Goal: Task Accomplishment & Management: Complete application form

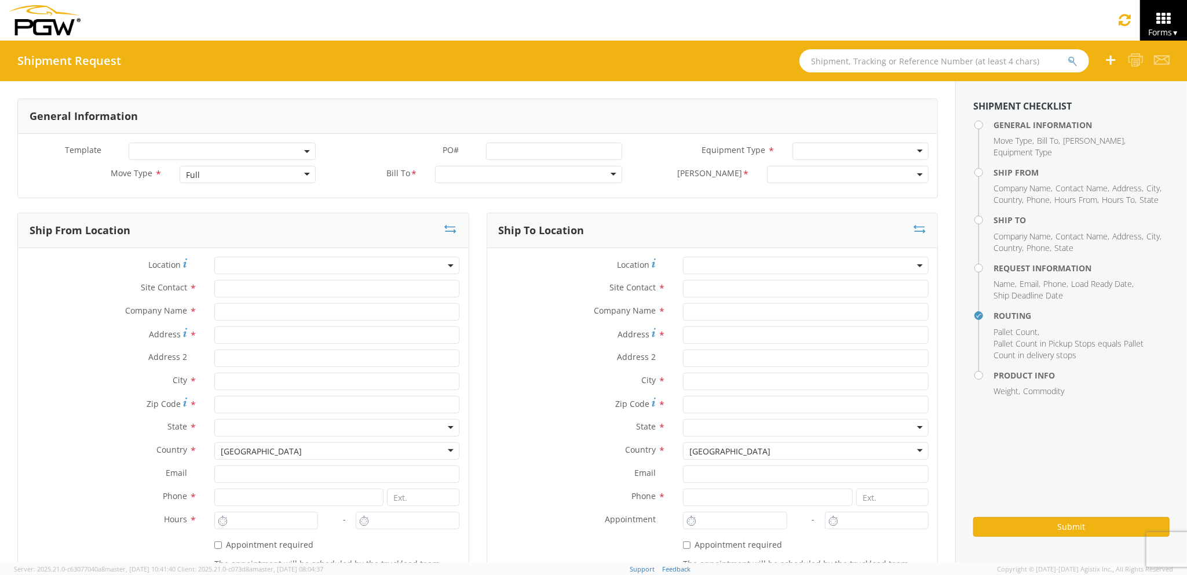
click at [232, 176] on div "Full" at bounding box center [248, 174] width 136 height 17
click at [495, 174] on div at bounding box center [528, 174] width 187 height 17
click at [325, 309] on input "text" at bounding box center [337, 311] width 246 height 17
type input "PGW Auto Glass"
type input "[STREET_ADDRESS][PERSON_NAME]"
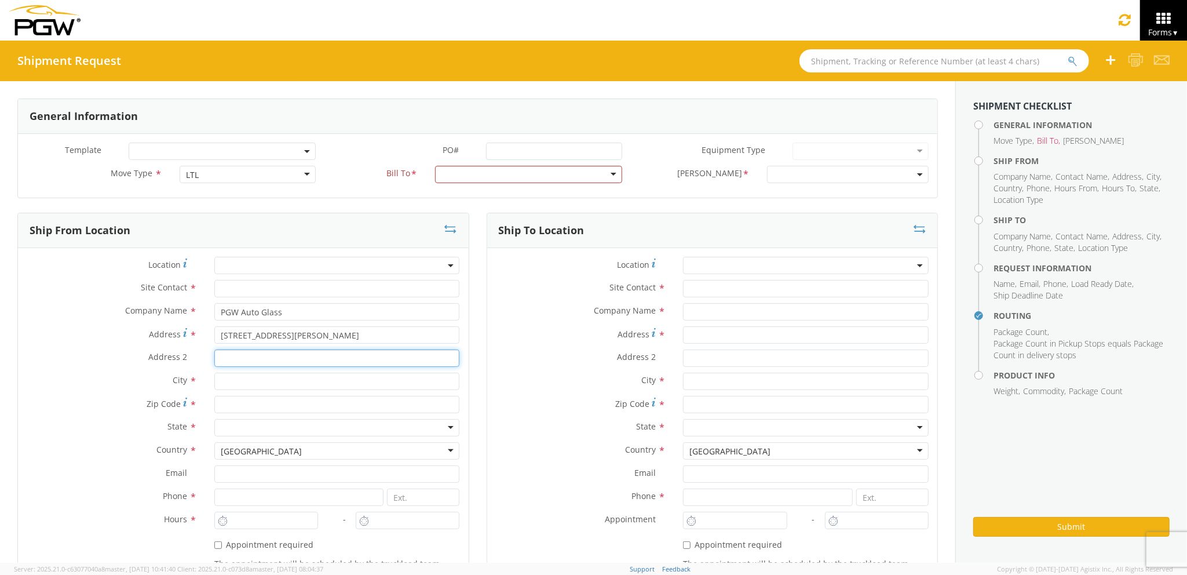
type input "[GEOGRAPHIC_DATA] [US_STATE] 04092"
type input "[PERSON_NAME]"
type input "04092"
click at [301, 290] on input "text" at bounding box center [337, 288] width 246 height 17
type input "j"
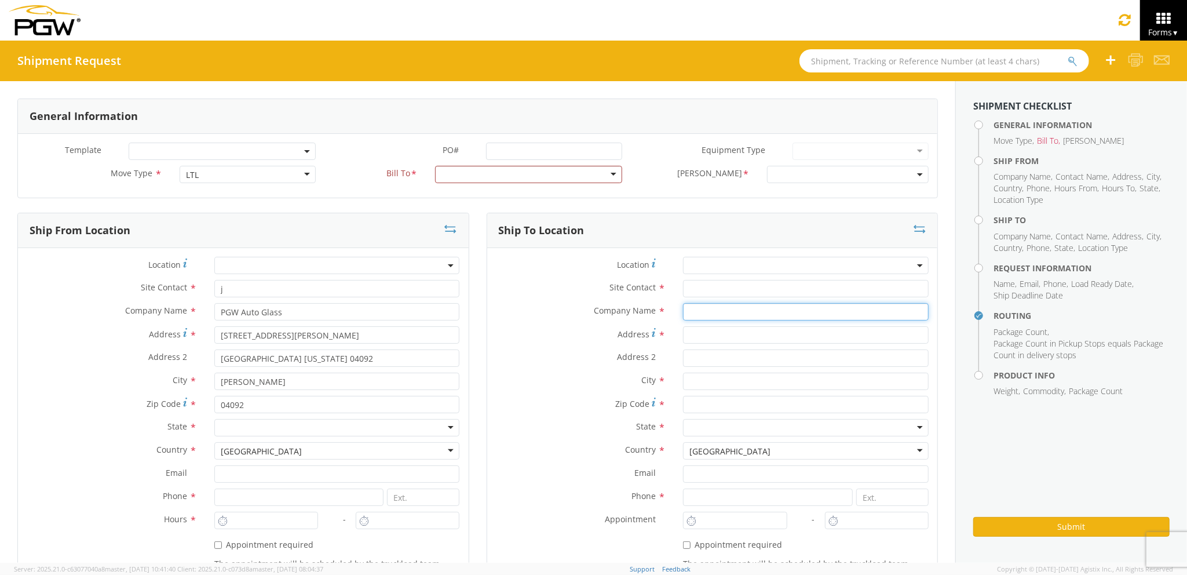
click at [733, 313] on input "text" at bounding box center [806, 311] width 246 height 17
type input "PGW auto glass c/o AT RENTALS"
type input "[STREET_ADDRESS]"
type input "5"
type input "[GEOGRAPHIC_DATA]"
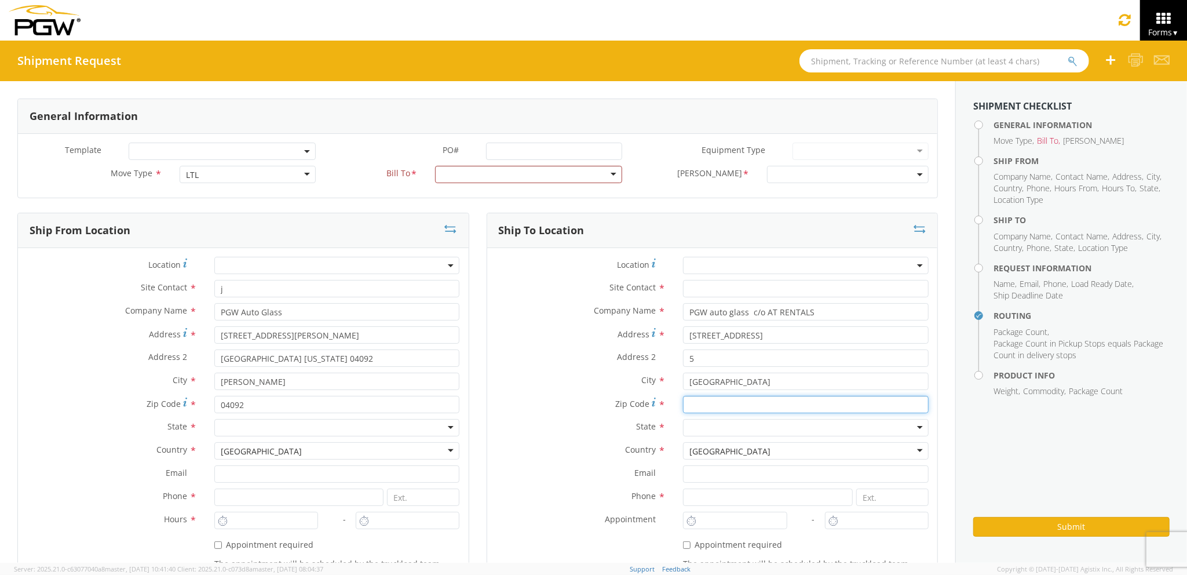
type input "04769"
type input "[EMAIL_ADDRESS][DOMAIN_NAME]"
type input "2077745169"
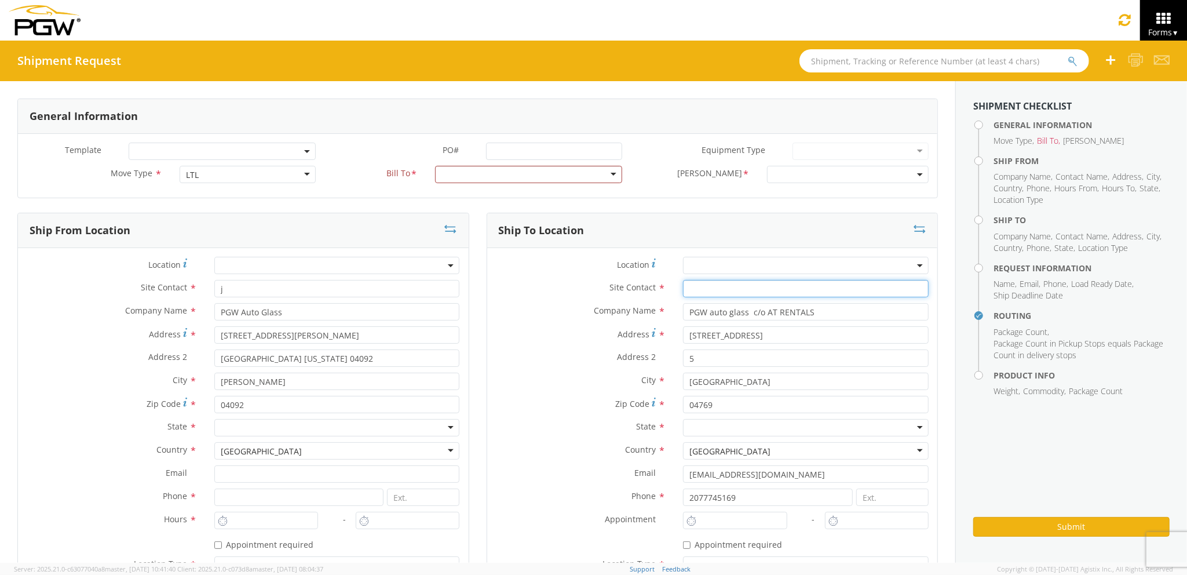
click at [724, 286] on input "text" at bounding box center [806, 288] width 246 height 17
type input "j"
click at [533, 320] on div "Company Name * PGW auto glass c/o AT RENTALS searching..." at bounding box center [712, 311] width 451 height 17
click at [510, 175] on div at bounding box center [528, 174] width 187 height 17
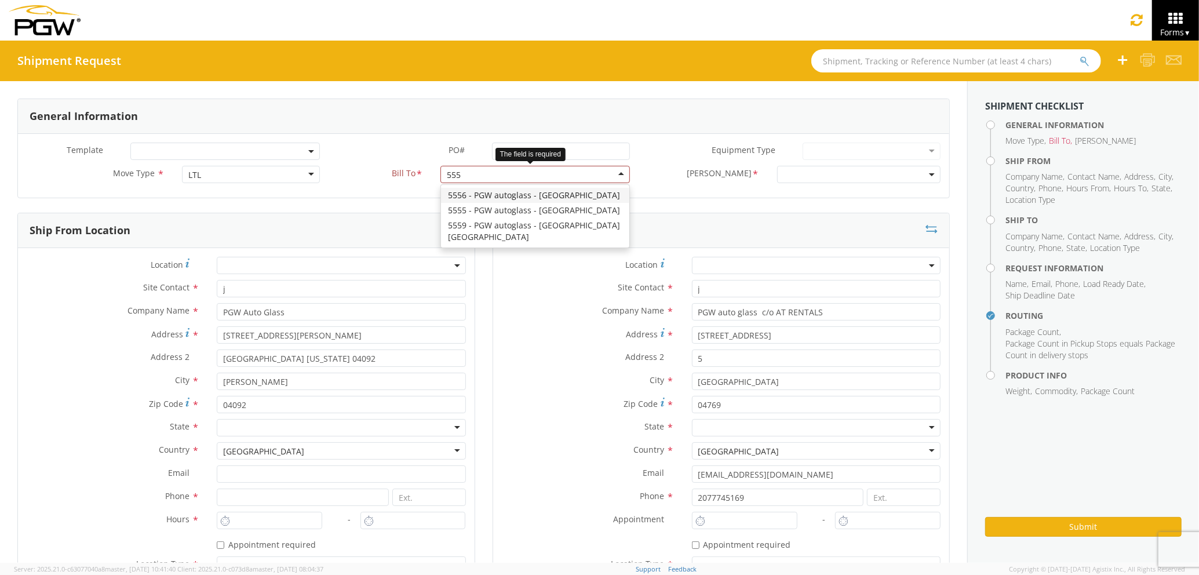
type input "5559"
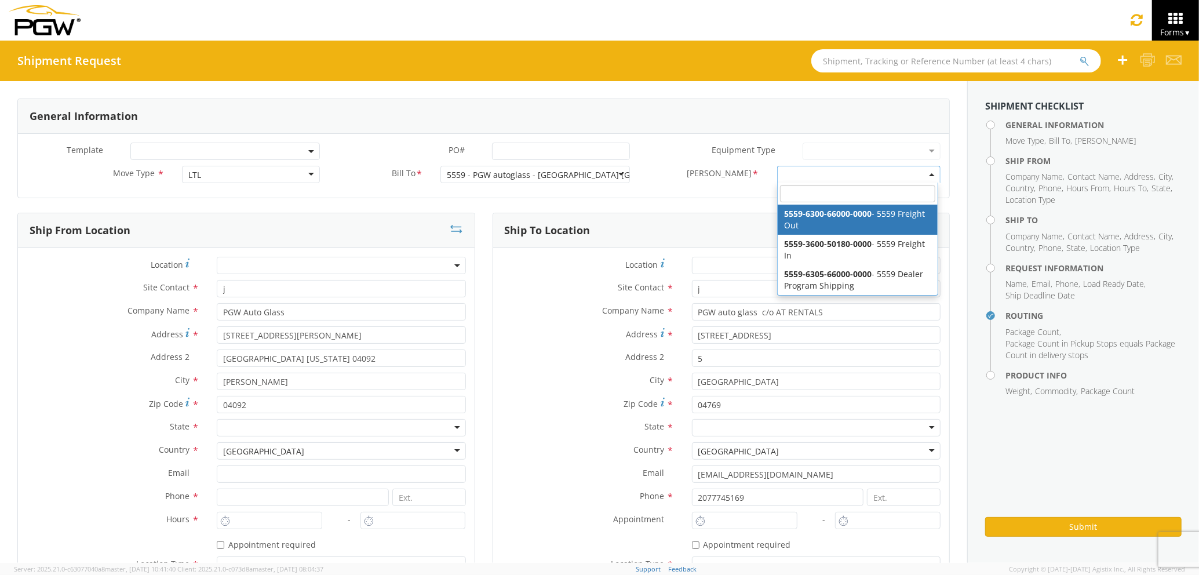
click at [806, 177] on span at bounding box center [858, 174] width 163 height 17
select select "5559-6300-66000-0000"
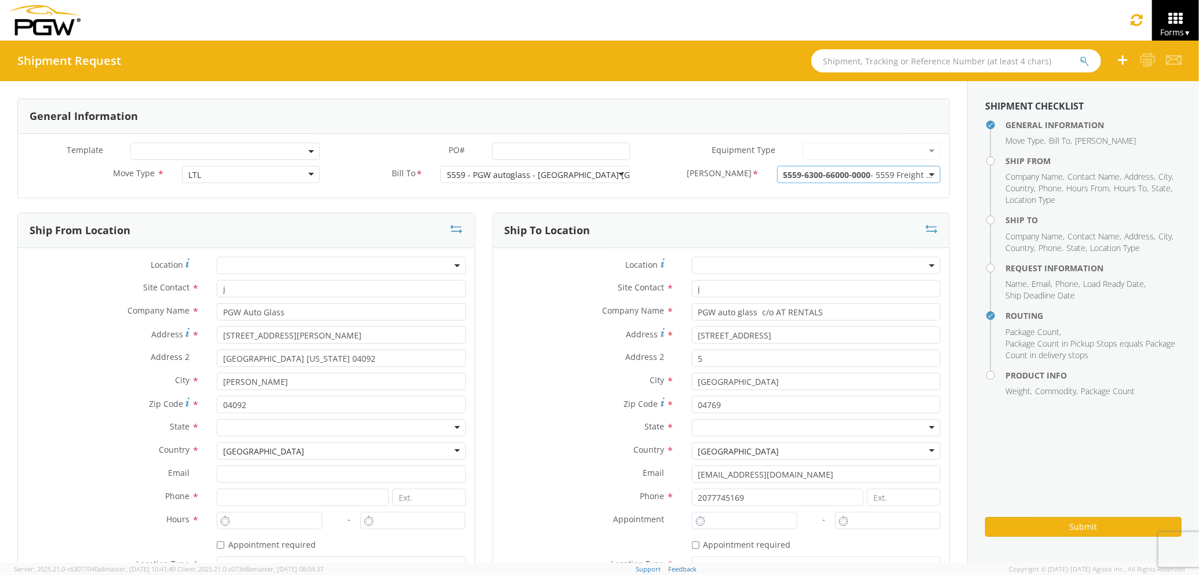
click at [345, 422] on div at bounding box center [341, 427] width 249 height 17
type input "ma"
click at [707, 431] on div at bounding box center [816, 427] width 249 height 17
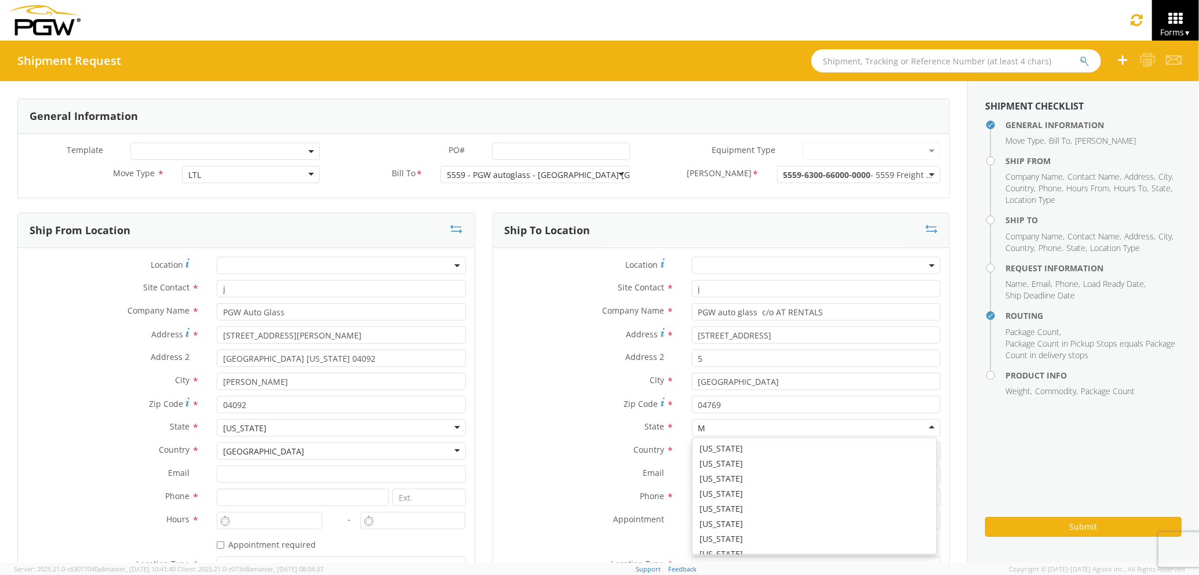
scroll to position [28, 0]
type input "Ma"
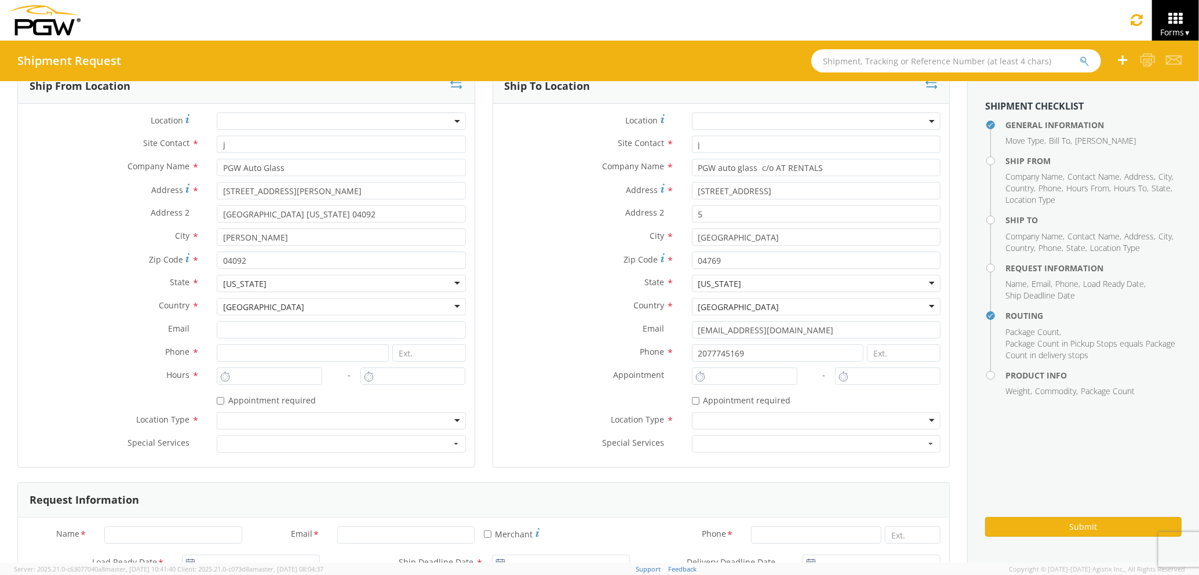
scroll to position [154, 0]
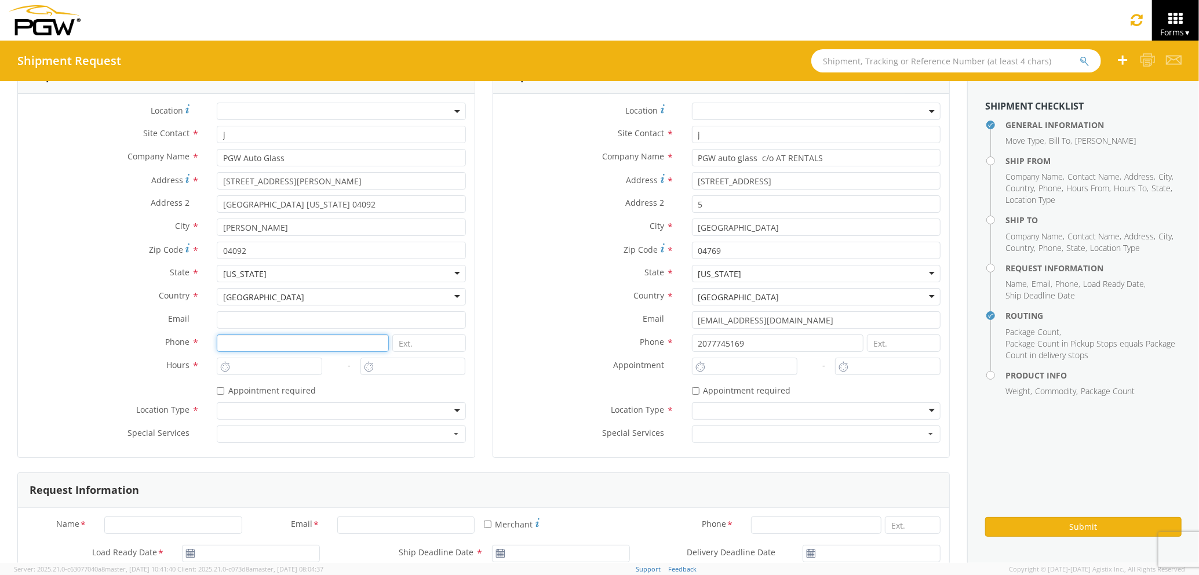
click at [349, 344] on input at bounding box center [303, 342] width 172 height 17
type input "2073329611"
type input "[EMAIL_ADDRESS][DOMAIN_NAME]"
type input "Agility"
type input "[EMAIL_ADDRESS][DOMAIN_NAME]"
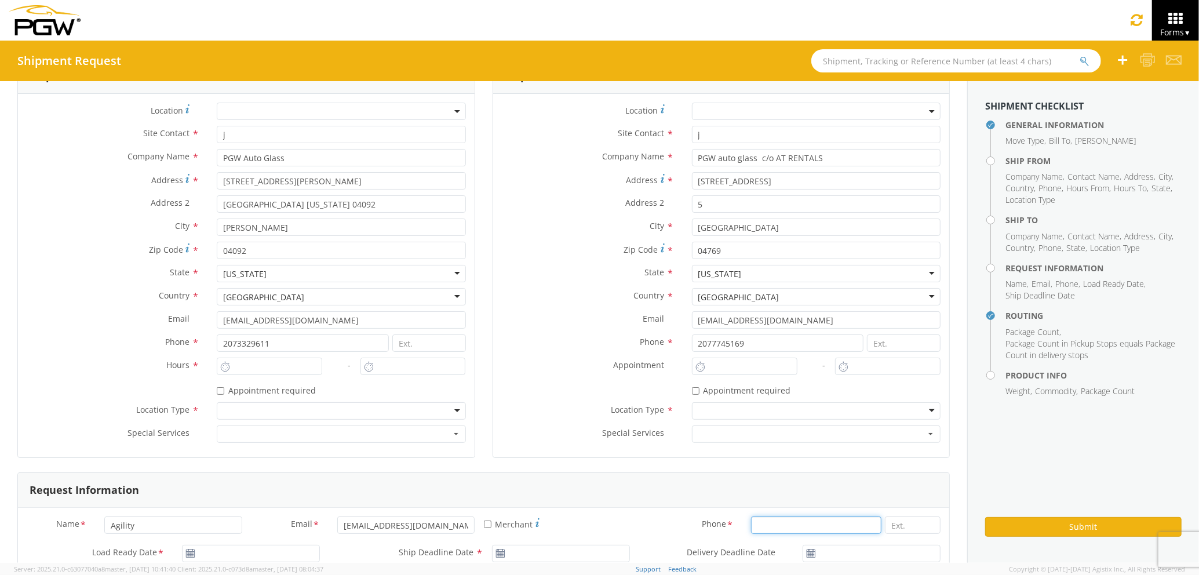
type input "2077745169"
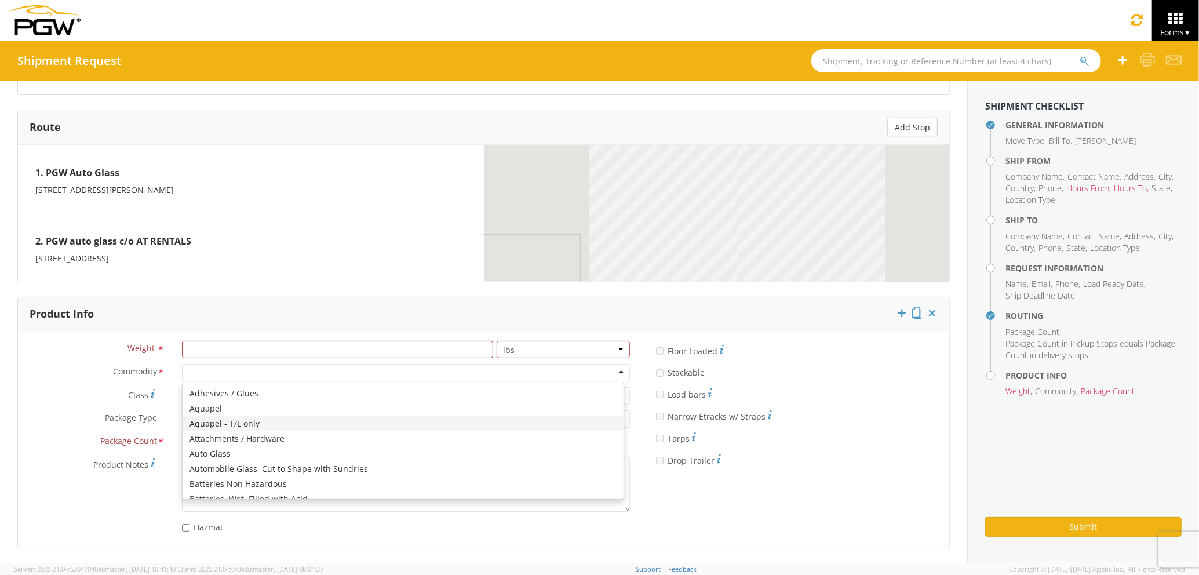
scroll to position [0, 0]
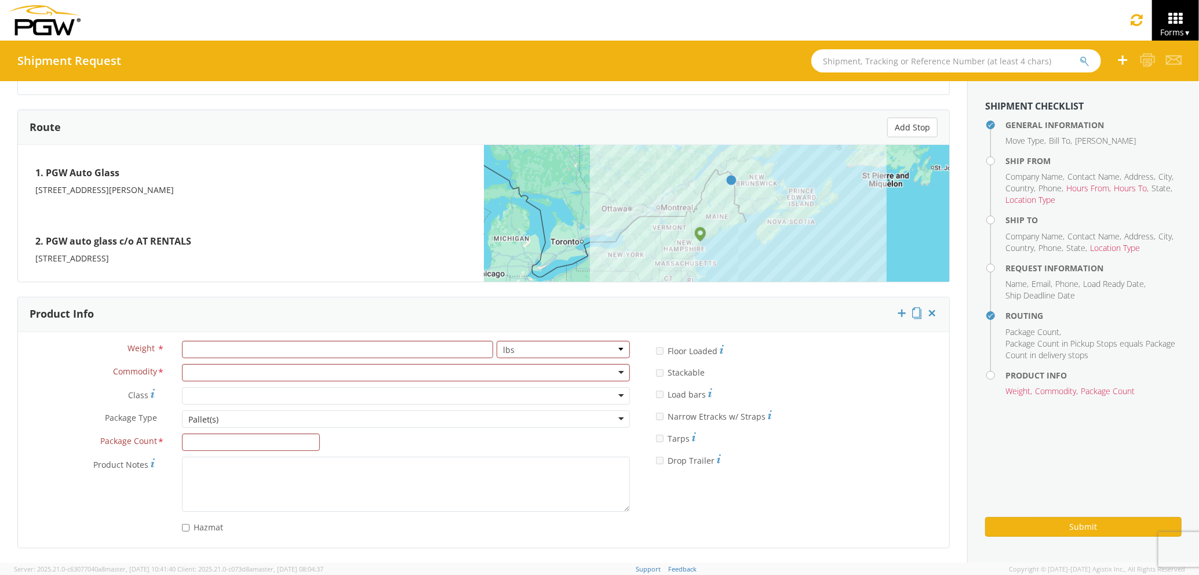
click at [662, 458] on label "* Drop Trailer" at bounding box center [688, 459] width 65 height 14
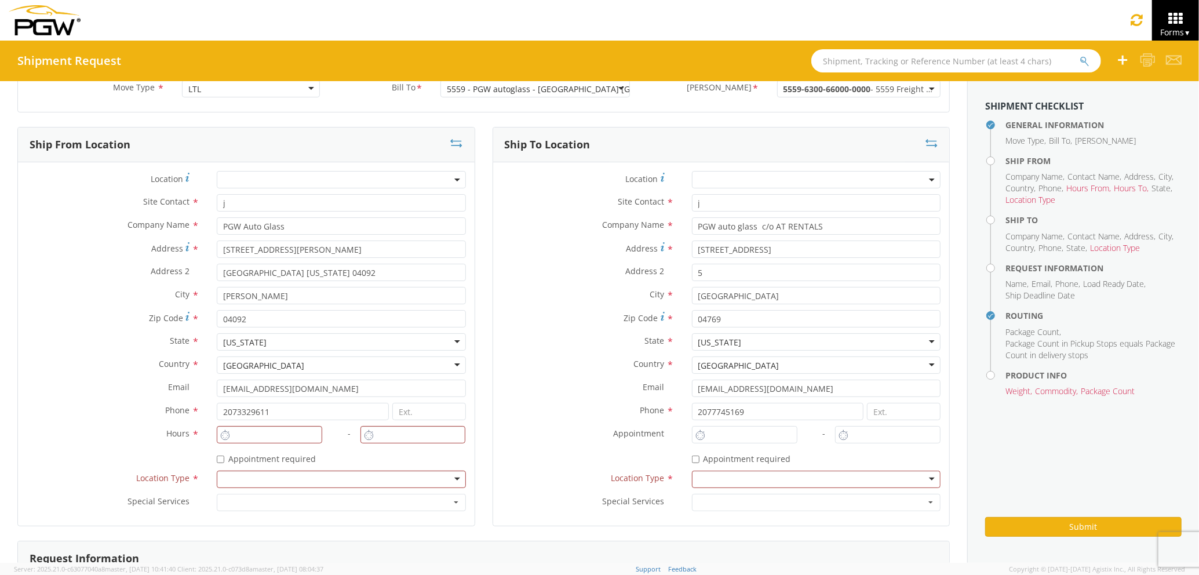
scroll to position [232, 0]
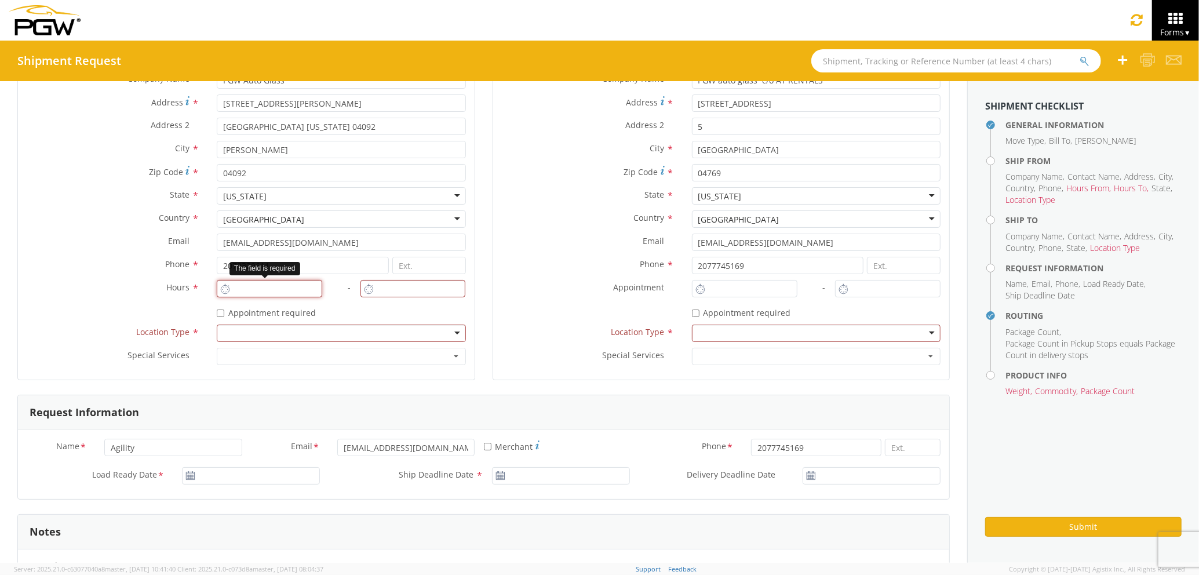
type input "2:00 PM"
type input "3:00 PM"
click at [280, 286] on input "2:00 PM" at bounding box center [269, 288] width 105 height 17
click at [377, 293] on input "3:00 PM" at bounding box center [412, 288] width 105 height 17
click at [235, 288] on input "4:00 PM" at bounding box center [269, 288] width 105 height 17
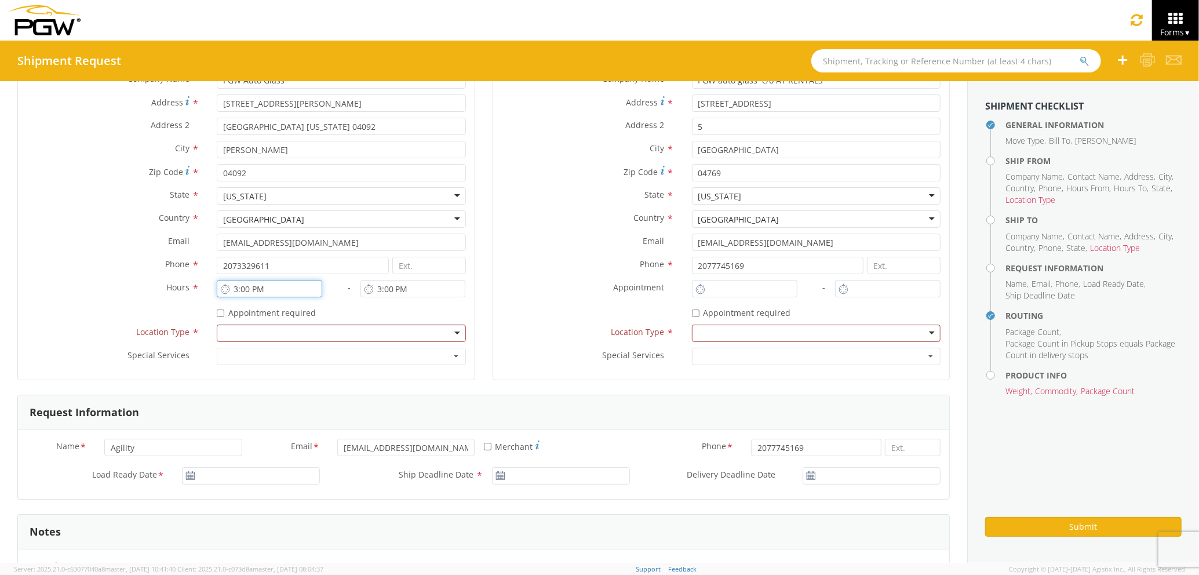
type input "3:00 PM"
click at [379, 285] on input "3:00 PM" at bounding box center [412, 288] width 105 height 17
type input "4:00 PM"
click at [753, 290] on input "2:00 PM" at bounding box center [744, 288] width 105 height 17
drag, startPoint x: 753, startPoint y: 290, endPoint x: 640, endPoint y: 295, distance: 113.7
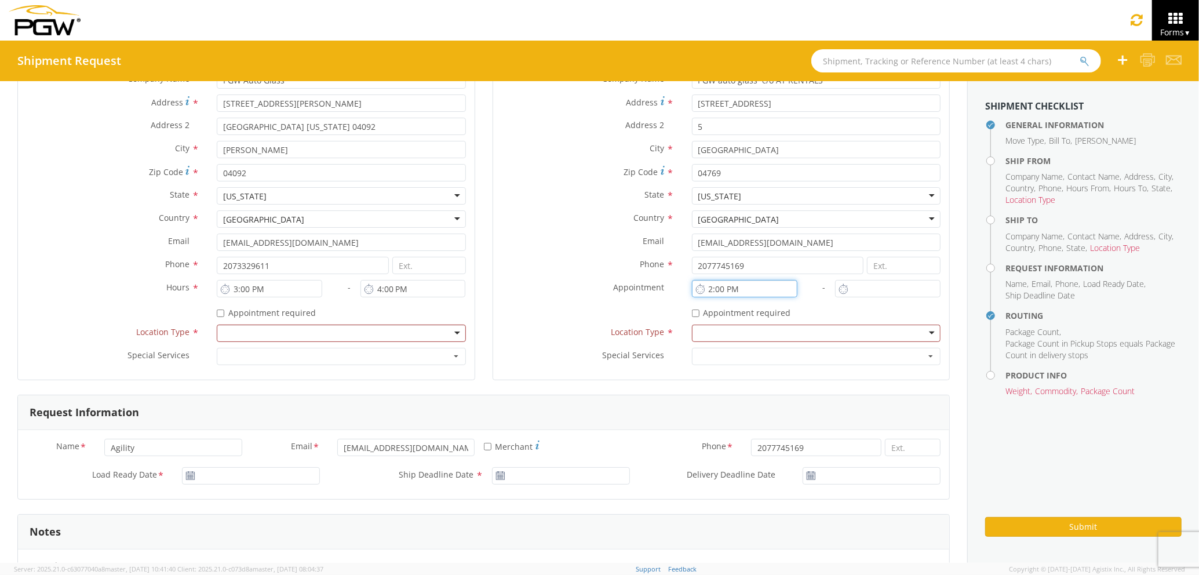
click at [640, 295] on div "Location * Site Contact * j j 1st Pane Auto Glass - ( [PERSON_NAME] ) [STREET_A…" at bounding box center [721, 198] width 456 height 346
type input "7:00 AM"
click at [886, 290] on input "2:00 PM" at bounding box center [887, 288] width 105 height 17
click at [886, 290] on input "0800:00 PM" at bounding box center [887, 288] width 105 height 17
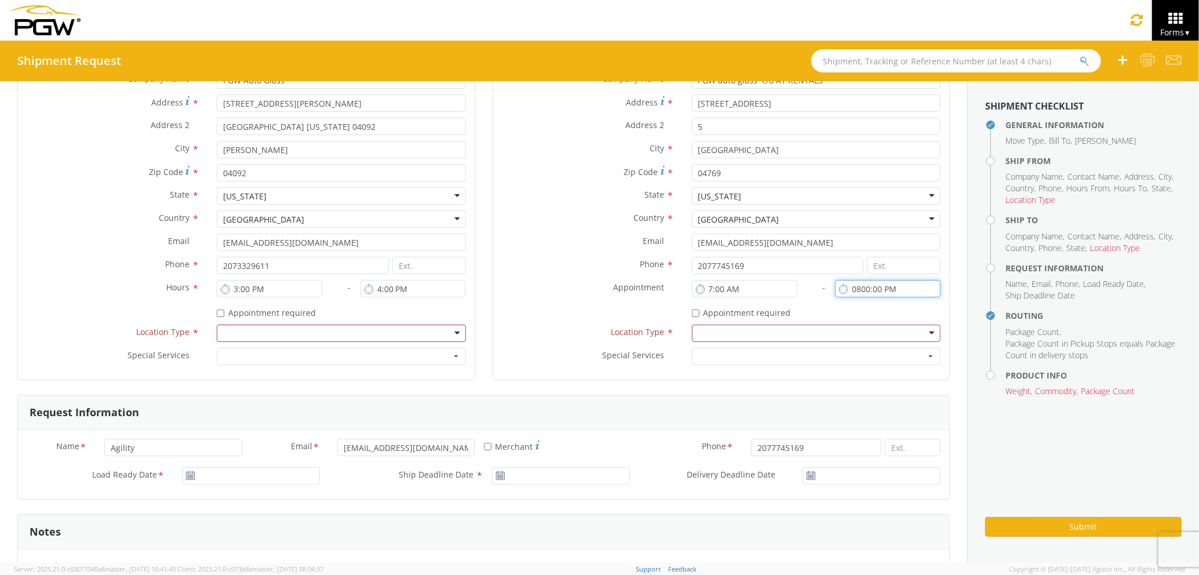
drag, startPoint x: 911, startPoint y: 288, endPoint x: 780, endPoint y: 283, distance: 131.0
click at [780, 283] on div "Location * Site Contact * j j 1st Pane Auto Glass - ( [PERSON_NAME] ) [STREET_A…" at bounding box center [721, 198] width 456 height 346
type input "8:00 AM"
click at [270, 341] on div at bounding box center [341, 332] width 249 height 17
click at [732, 337] on div at bounding box center [816, 332] width 249 height 17
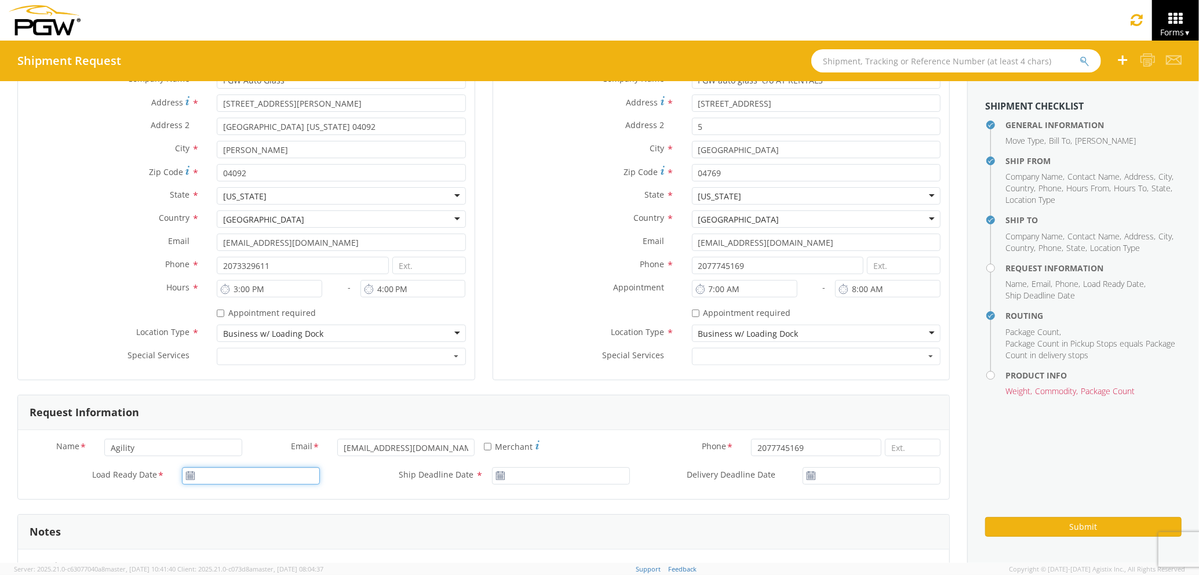
type input "[DATE]"
click at [269, 481] on input "[DATE]" at bounding box center [251, 475] width 138 height 17
click at [262, 403] on td "15" at bounding box center [262, 401] width 24 height 17
type input "[DATE]"
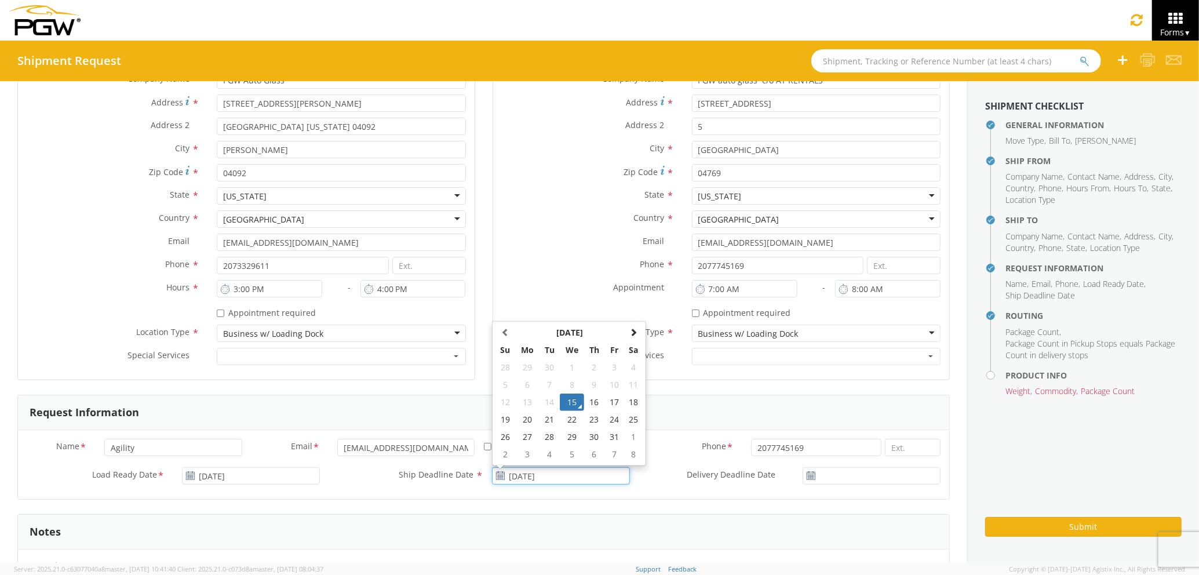
click at [553, 478] on input "[DATE]" at bounding box center [561, 475] width 138 height 17
click at [571, 401] on td "15" at bounding box center [572, 401] width 24 height 17
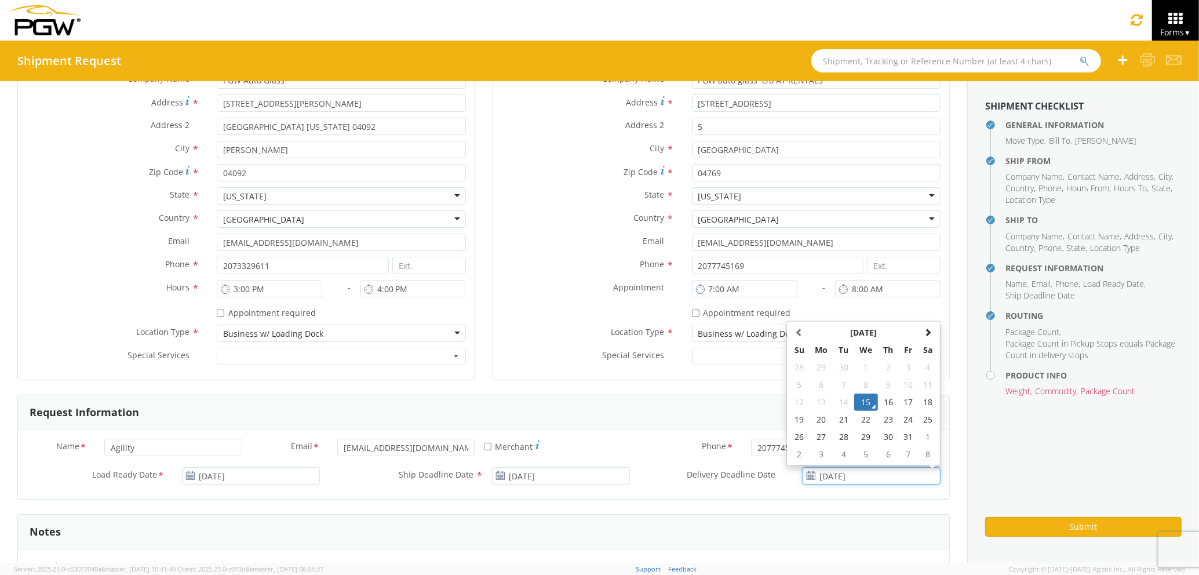
click at [840, 474] on input "[DATE]" at bounding box center [871, 475] width 138 height 17
click at [878, 401] on td "16" at bounding box center [888, 401] width 20 height 17
type input "[DATE]"
click at [837, 524] on div "Notes" at bounding box center [483, 531] width 931 height 35
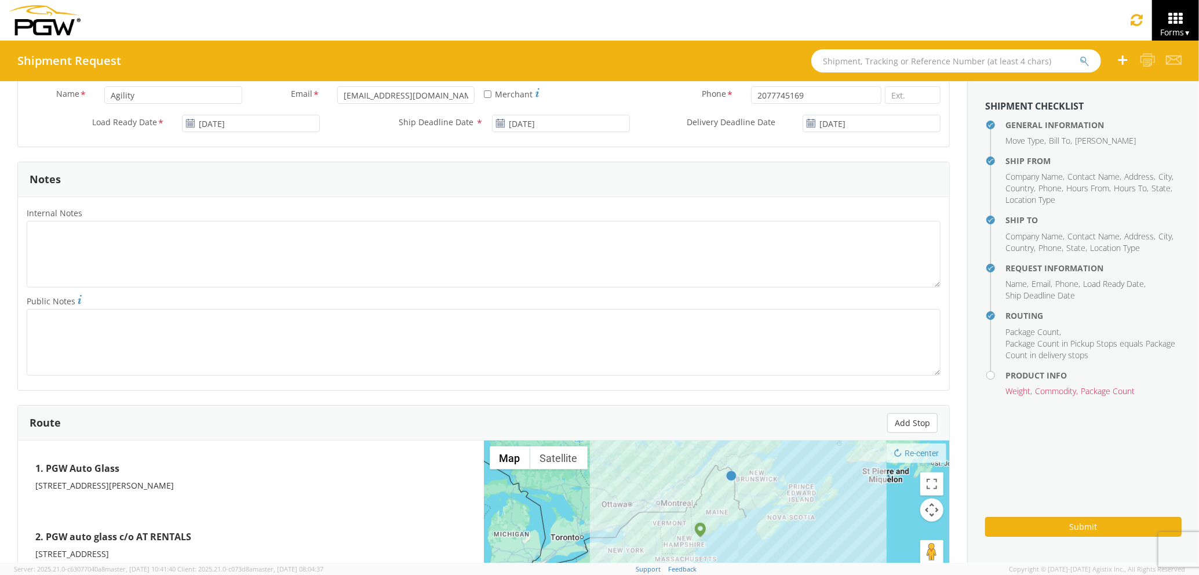
scroll to position [695, 0]
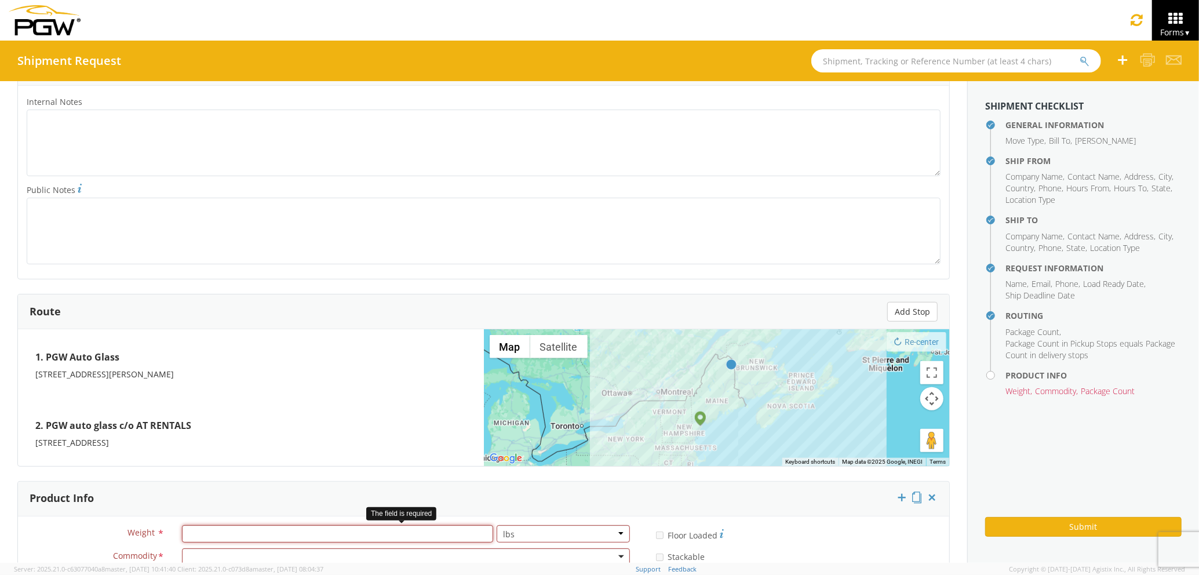
click at [269, 535] on input "number" at bounding box center [337, 533] width 311 height 17
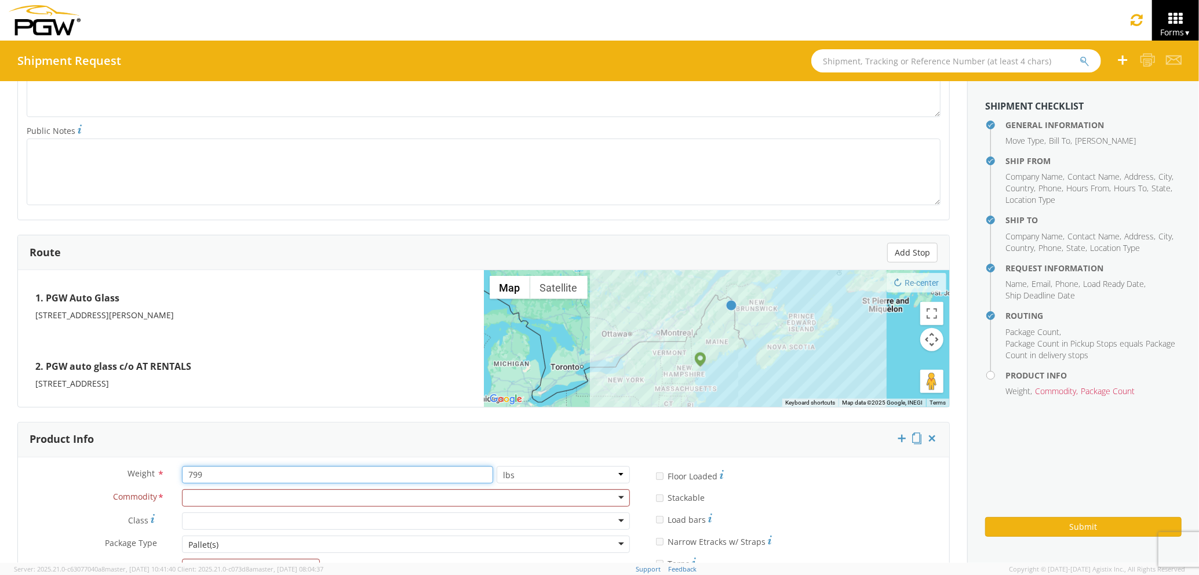
scroll to position [772, 0]
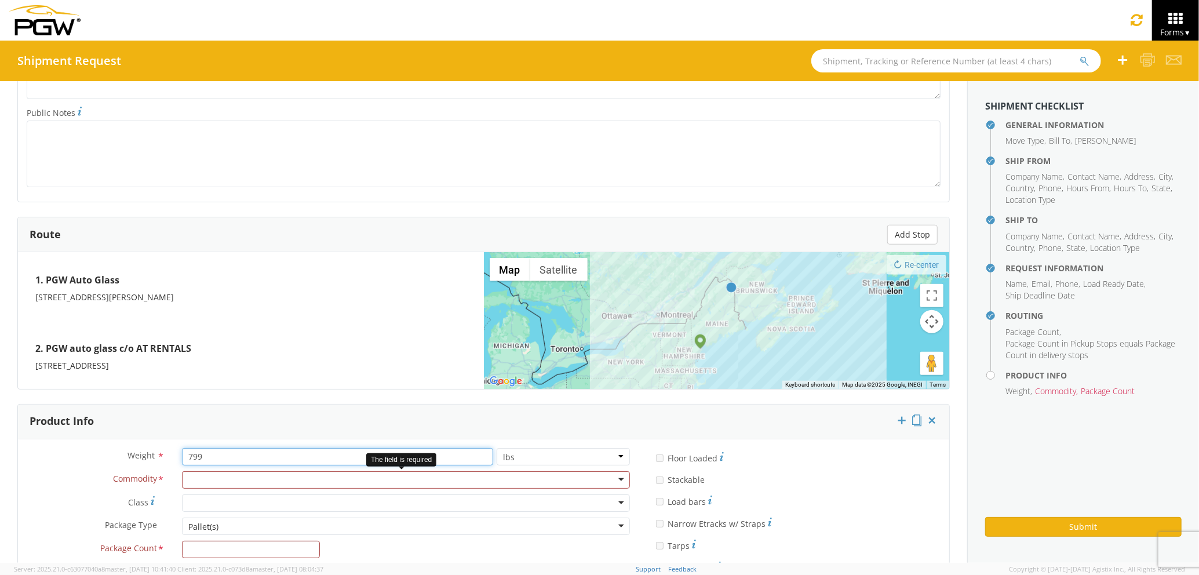
type input "799"
click at [284, 488] on div at bounding box center [406, 479] width 448 height 17
type input "win"
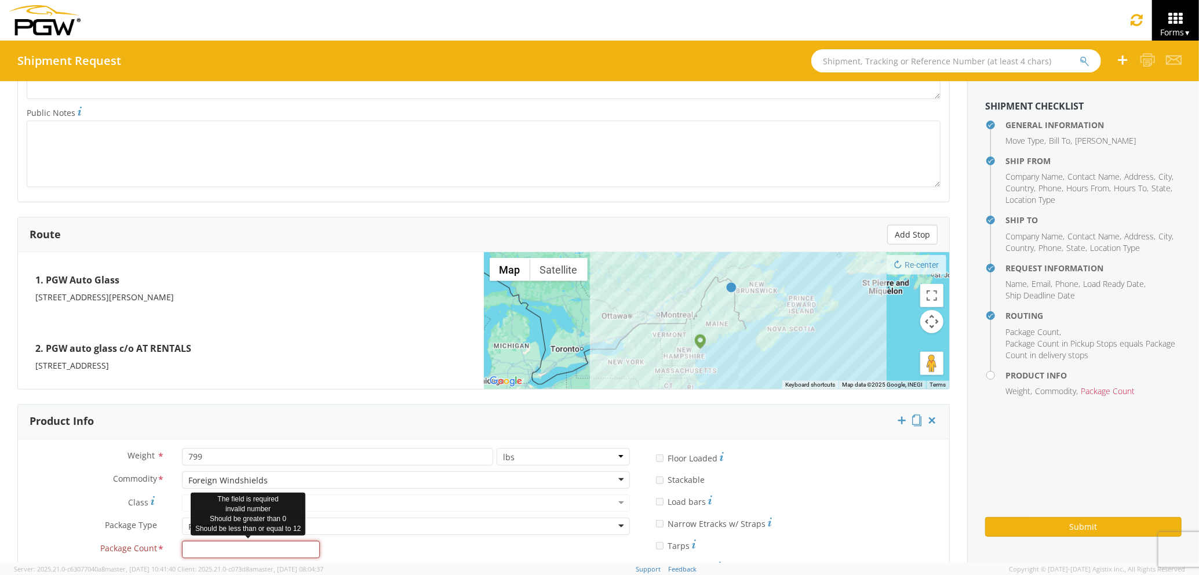
click at [257, 545] on input "Package Count *" at bounding box center [251, 548] width 138 height 17
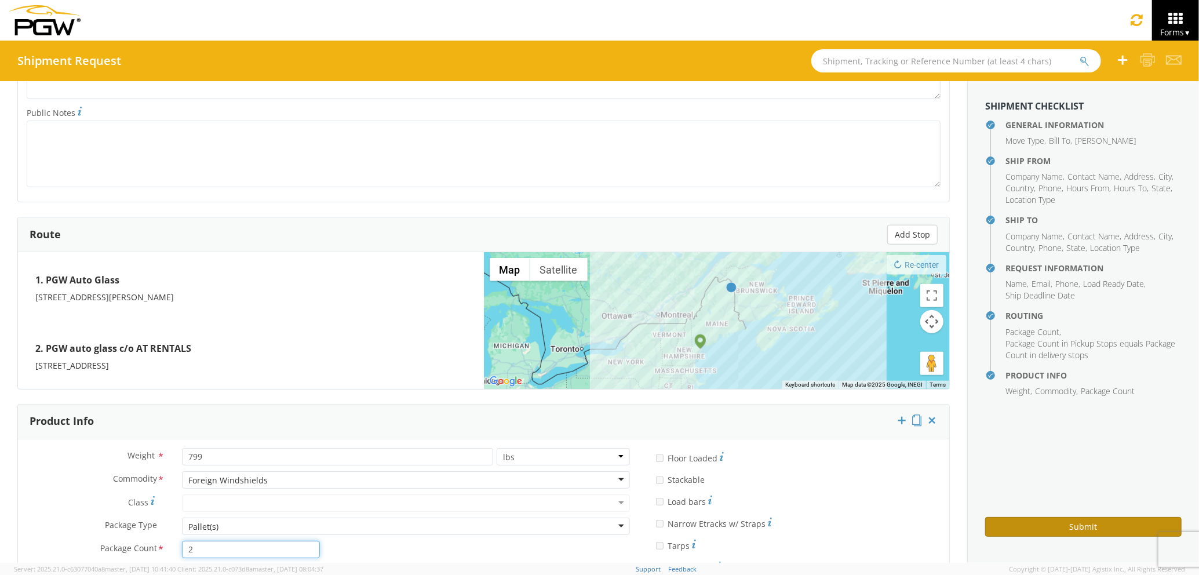
type input "2"
click at [1049, 523] on button "Submit" at bounding box center [1083, 527] width 196 height 20
